Goal: Task Accomplishment & Management: Manage account settings

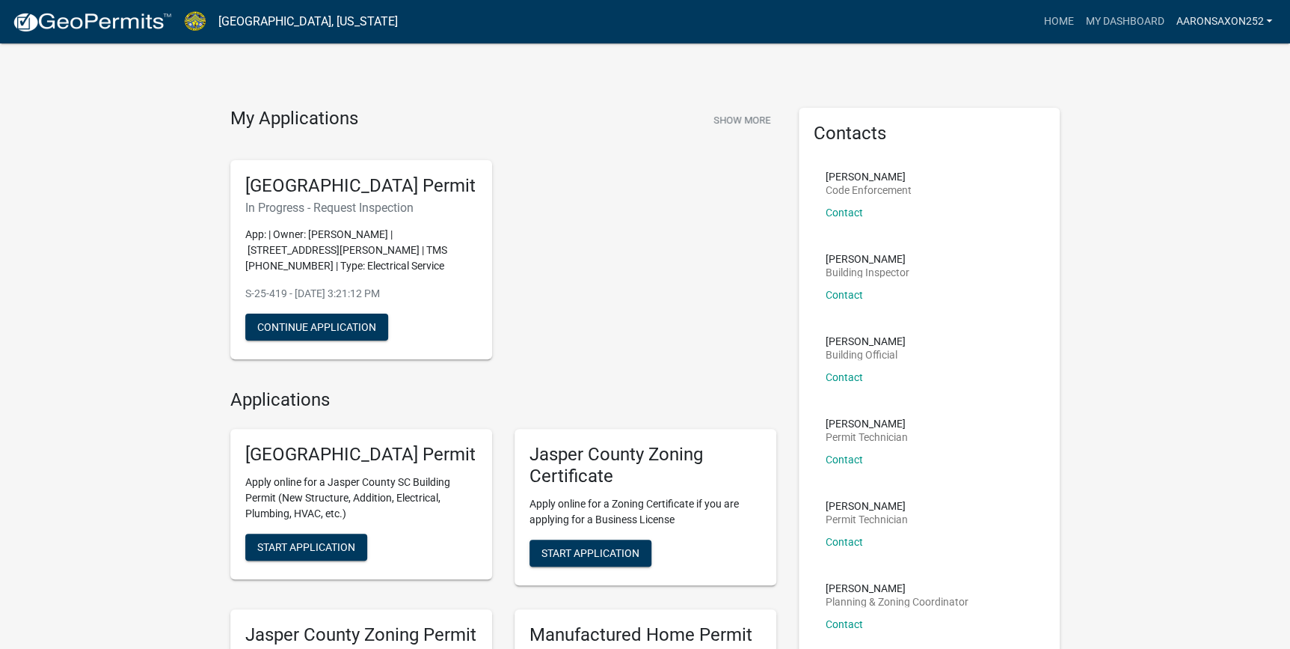
click at [1219, 22] on link "aaronsaxon252" at bounding box center [1224, 21] width 108 height 28
click at [1186, 114] on link "Logout" at bounding box center [1219, 110] width 120 height 36
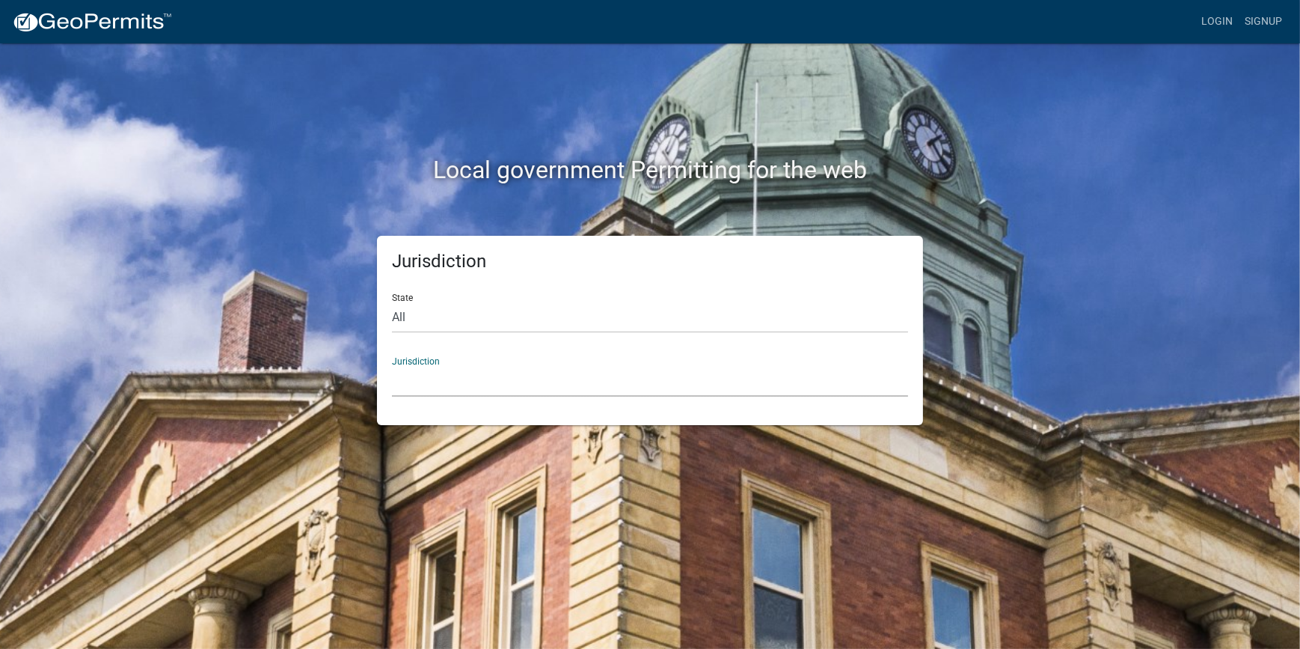
click at [503, 396] on select "Custer County, Colorado Carroll County, Georgia Cook County, Georgia Crawford C…" at bounding box center [650, 381] width 516 height 31
click at [1108, 209] on div "Local government Permitting for the web Jurisdiction State All Colorado Georgia…" at bounding box center [650, 324] width 1300 height 649
click at [1219, 24] on link "Login" at bounding box center [1216, 21] width 43 height 28
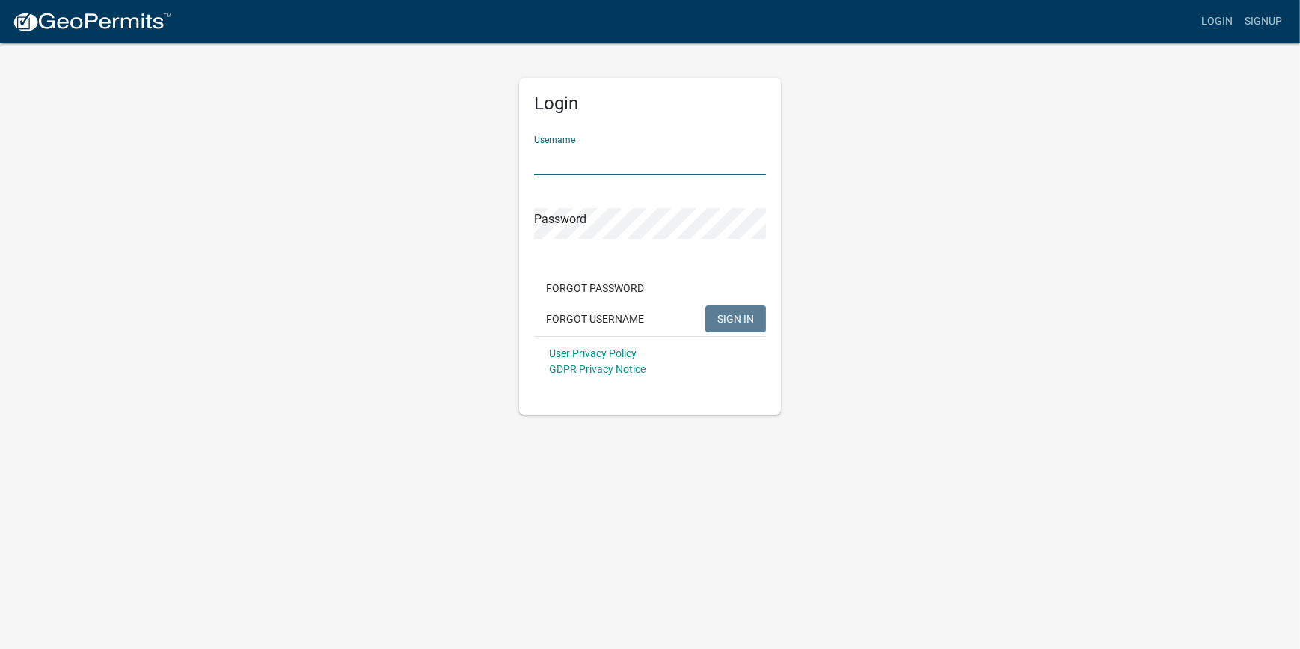
click at [628, 157] on input "Username" at bounding box center [650, 159] width 232 height 31
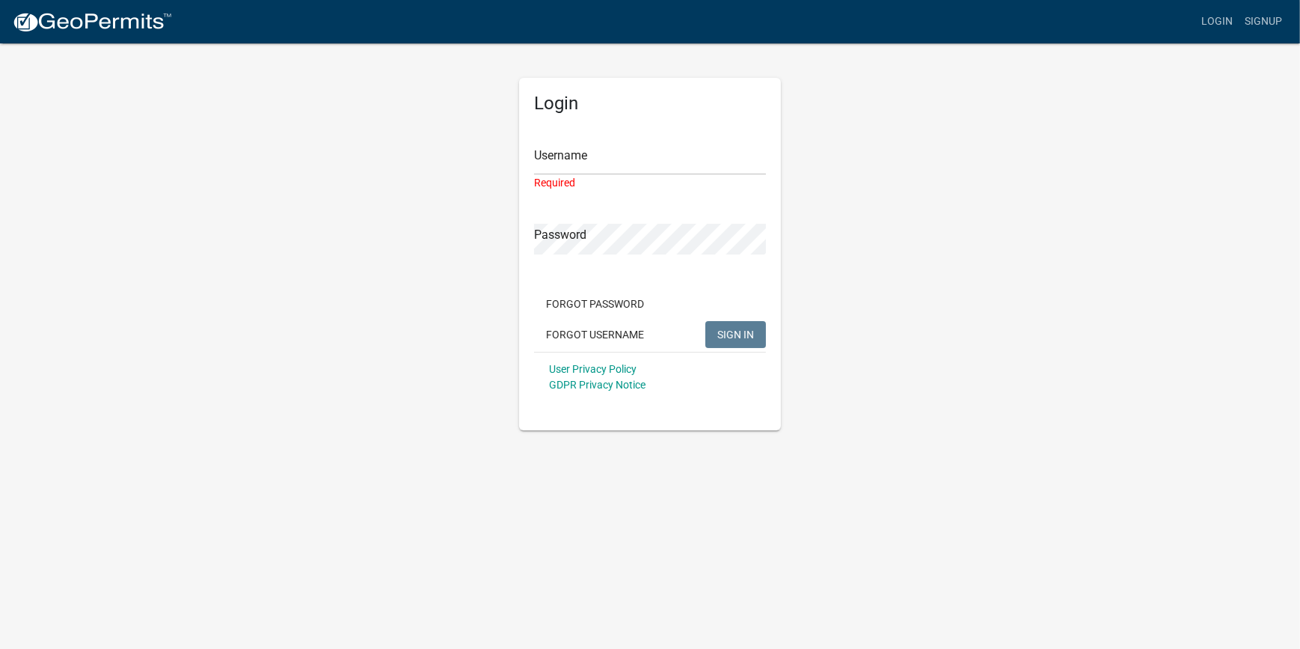
click at [1166, 120] on app-login-view "more_horiz Login Signup Login Username Required Password Forgot Password Forgot…" at bounding box center [650, 215] width 1300 height 430
click at [598, 162] on input "Username" at bounding box center [650, 159] width 232 height 31
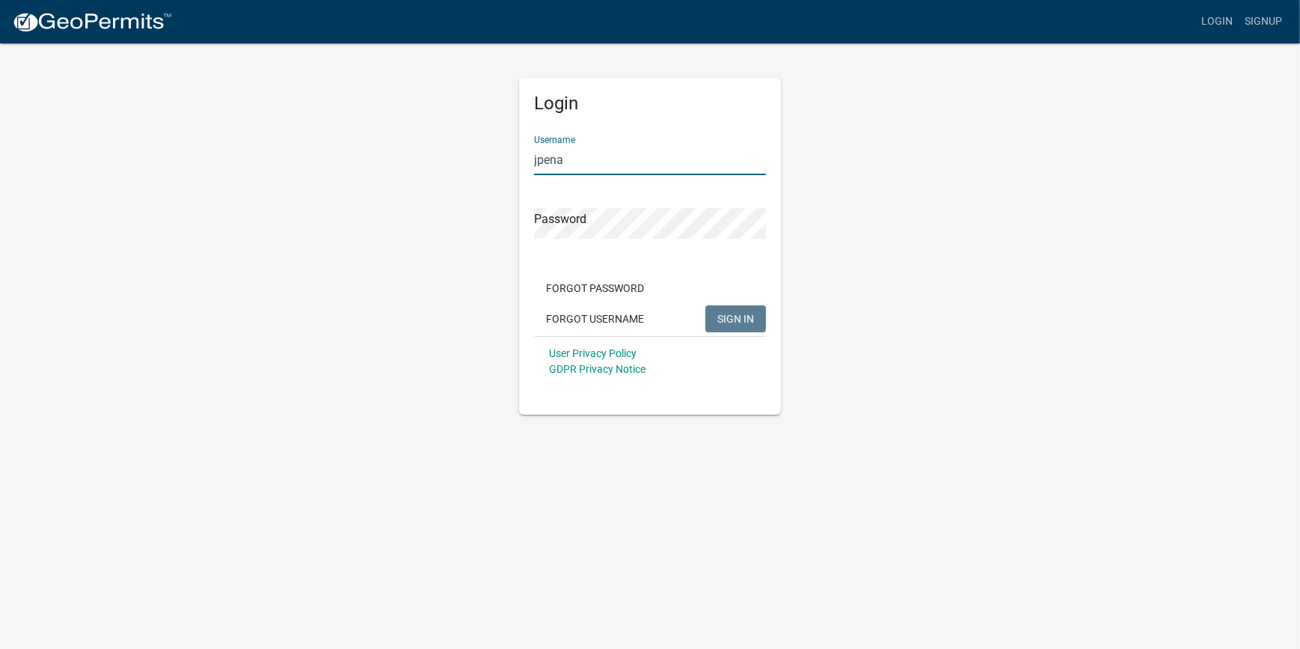
type input "jpena"
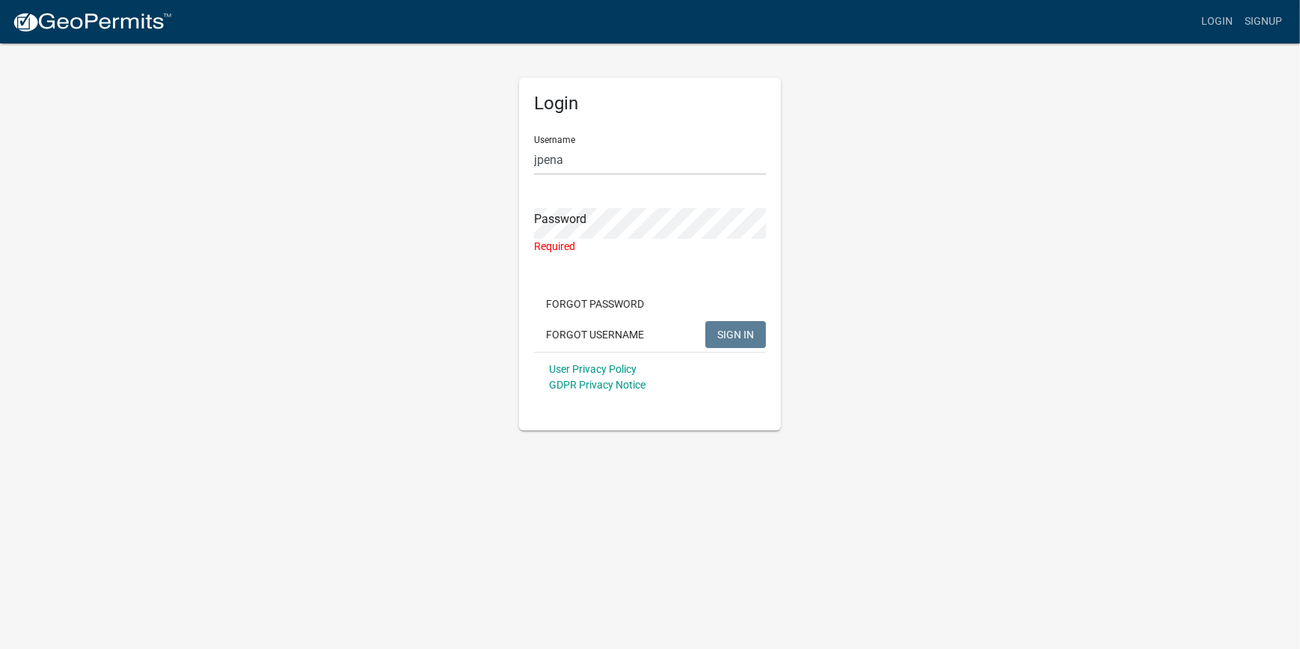
drag, startPoint x: 577, startPoint y: 245, endPoint x: 613, endPoint y: 177, distance: 78.0
drag, startPoint x: 613, startPoint y: 177, endPoint x: 711, endPoint y: 197, distance: 99.5
drag, startPoint x: 711, startPoint y: 197, endPoint x: 1063, endPoint y: 295, distance: 365.5
drag, startPoint x: 1063, startPoint y: 295, endPoint x: 695, endPoint y: 176, distance: 386.8
drag, startPoint x: 695, startPoint y: 176, endPoint x: 891, endPoint y: 258, distance: 212.6
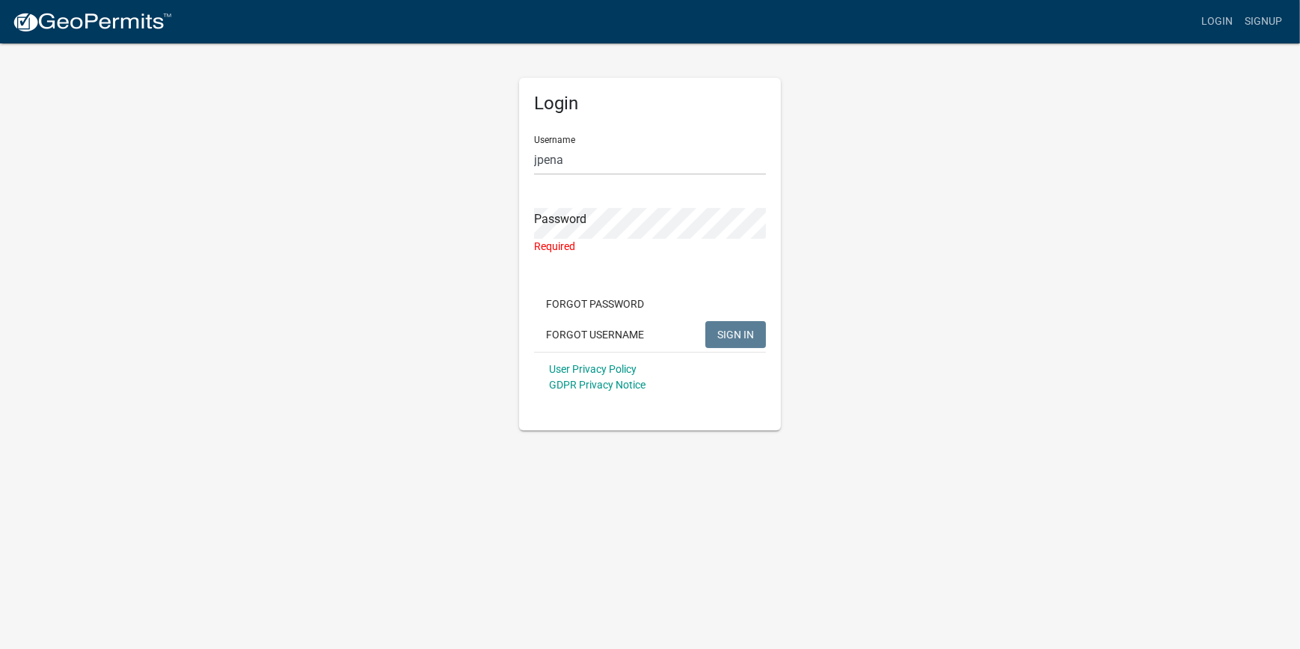
drag, startPoint x: 891, startPoint y: 258, endPoint x: 568, endPoint y: 186, distance: 331.1
drag, startPoint x: 568, startPoint y: 186, endPoint x: 554, endPoint y: 190, distance: 14.7
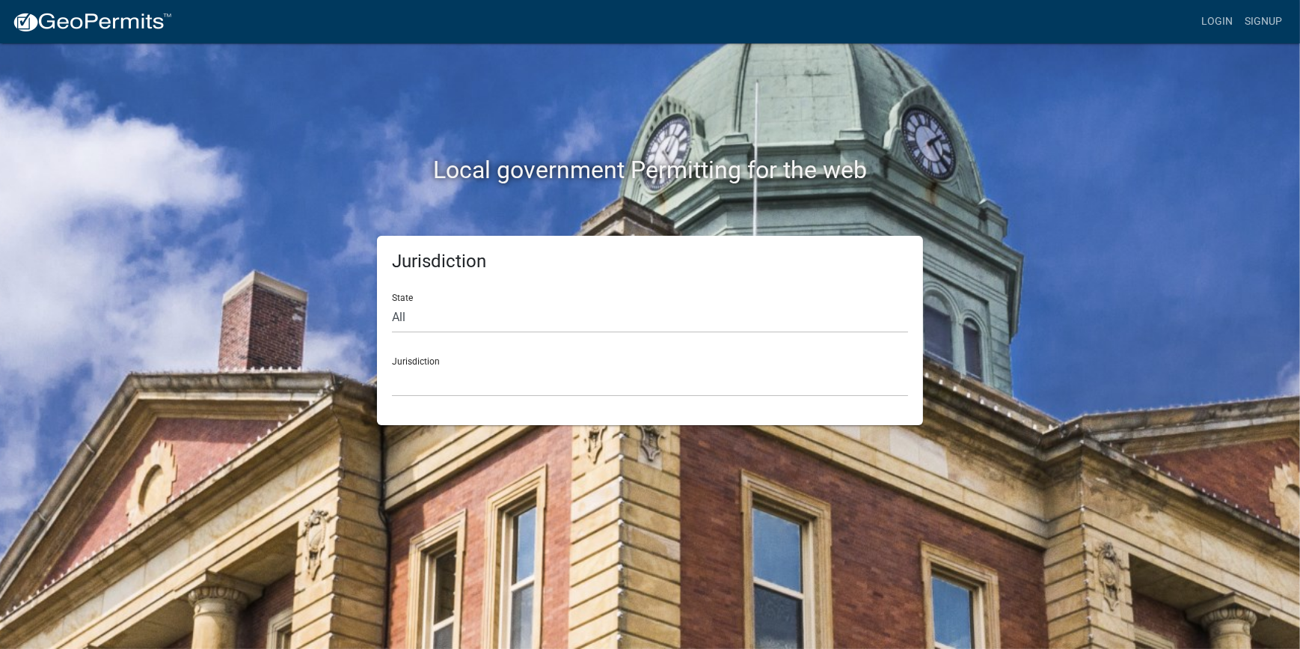
drag, startPoint x: 1259, startPoint y: 22, endPoint x: 815, endPoint y: 178, distance: 470.4
drag, startPoint x: 815, startPoint y: 178, endPoint x: 1209, endPoint y: 25, distance: 422.0
drag, startPoint x: 1209, startPoint y: 25, endPoint x: 970, endPoint y: 58, distance: 240.9
click at [970, 58] on div "Local government Permitting for the web" at bounding box center [650, 139] width 853 height 192
click at [1219, 22] on link "Login" at bounding box center [1216, 21] width 43 height 28
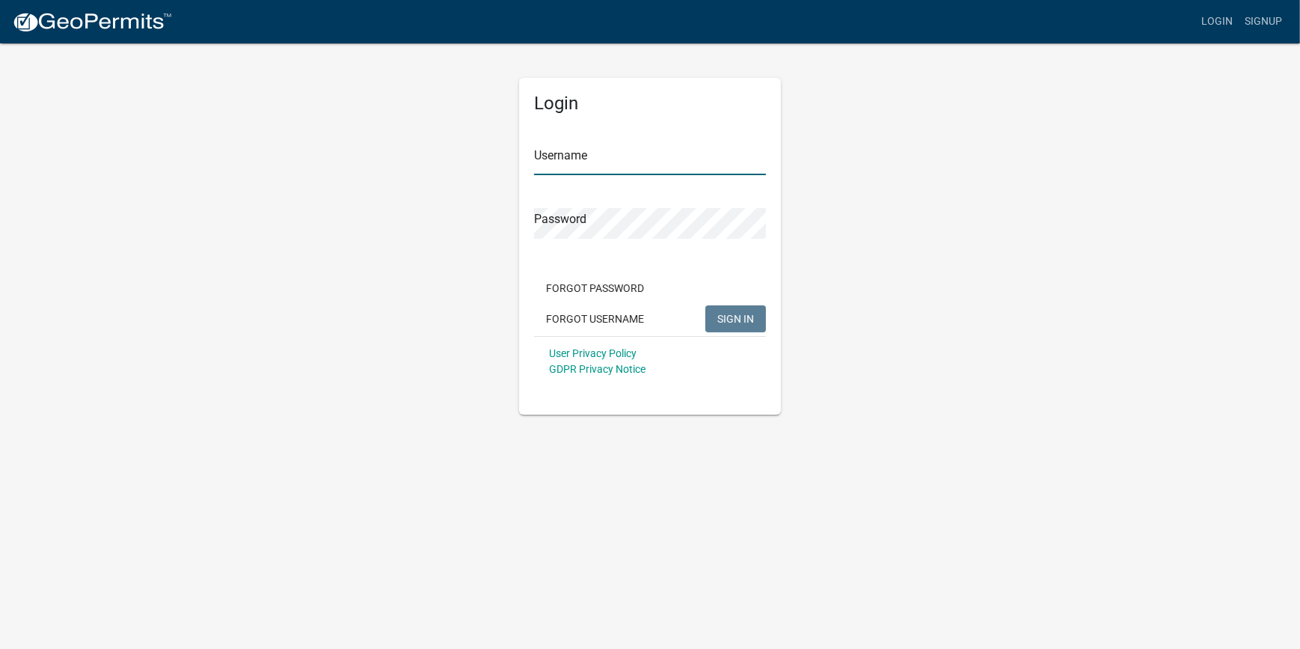
click at [636, 150] on input "Username" at bounding box center [650, 159] width 232 height 31
type input "jpena"
click at [705, 305] on button "SIGN IN" at bounding box center [735, 318] width 61 height 27
